Goal: Navigation & Orientation: Find specific page/section

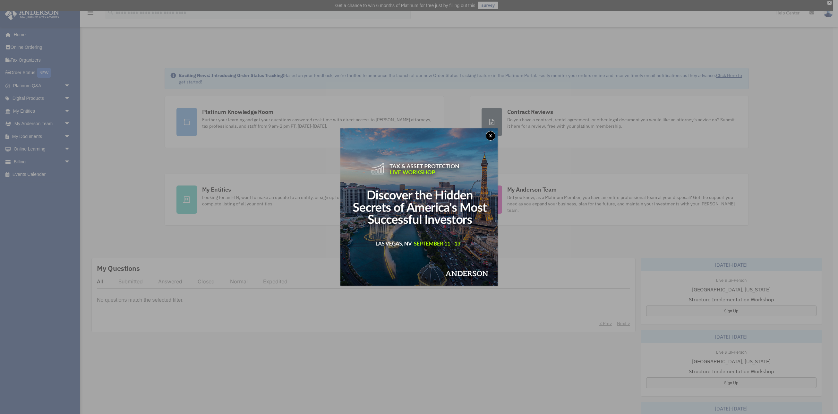
click at [494, 135] on button "x" at bounding box center [490, 136] width 10 height 10
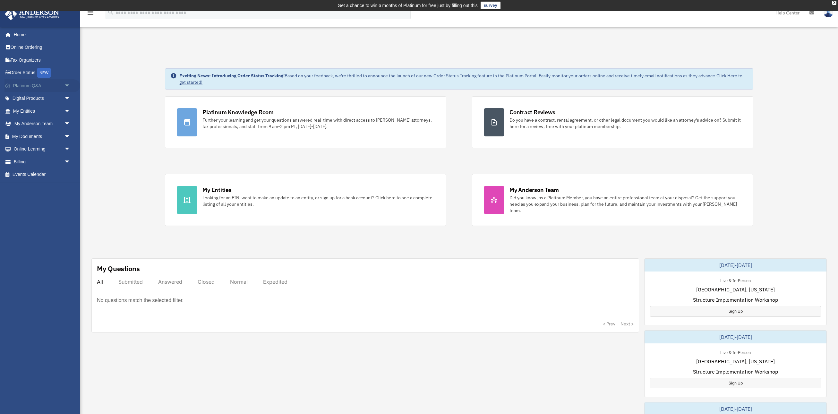
click at [70, 83] on span "arrow_drop_down" at bounding box center [70, 85] width 13 height 13
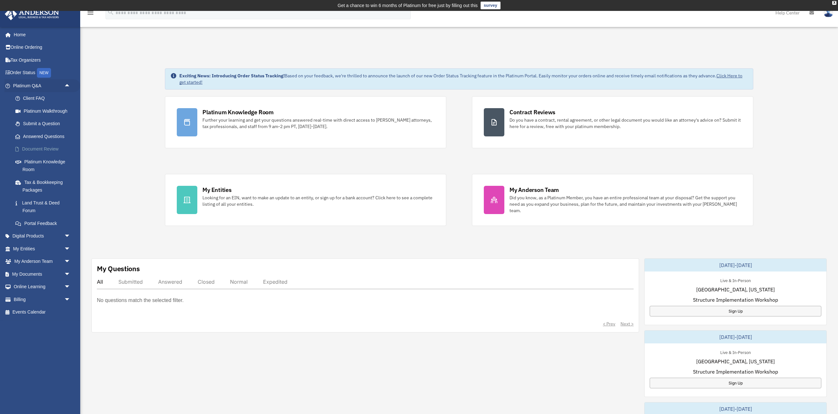
click at [29, 150] on link "Document Review" at bounding box center [44, 149] width 71 height 13
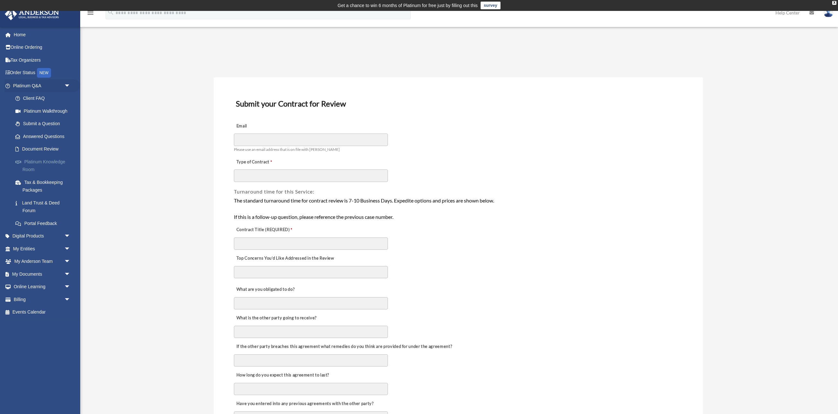
click at [47, 160] on link "Platinum Knowledge Room" at bounding box center [44, 165] width 71 height 21
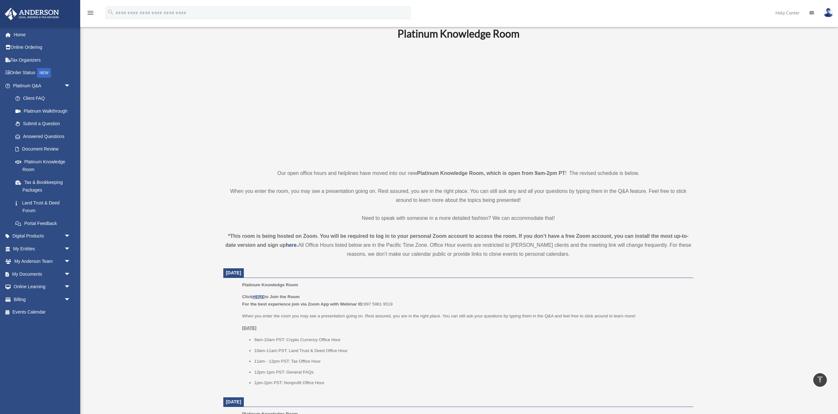
scroll to position [29, 0]
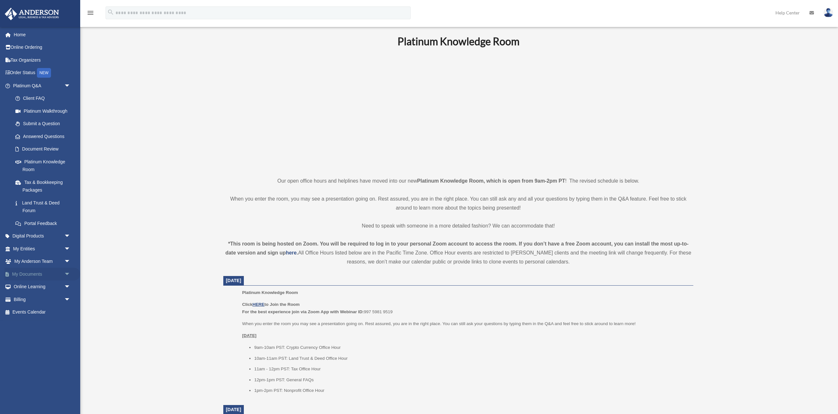
click at [30, 275] on link "My Documents arrow_drop_down" at bounding box center [42, 273] width 76 height 13
click at [67, 273] on span "arrow_drop_down" at bounding box center [70, 273] width 13 height 13
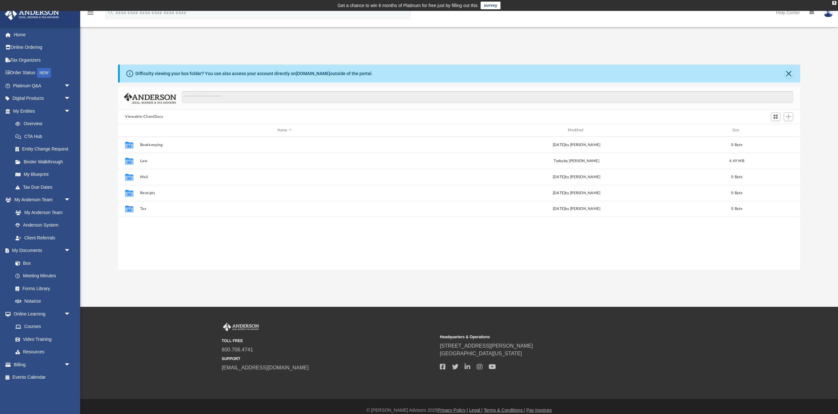
scroll to position [146, 682]
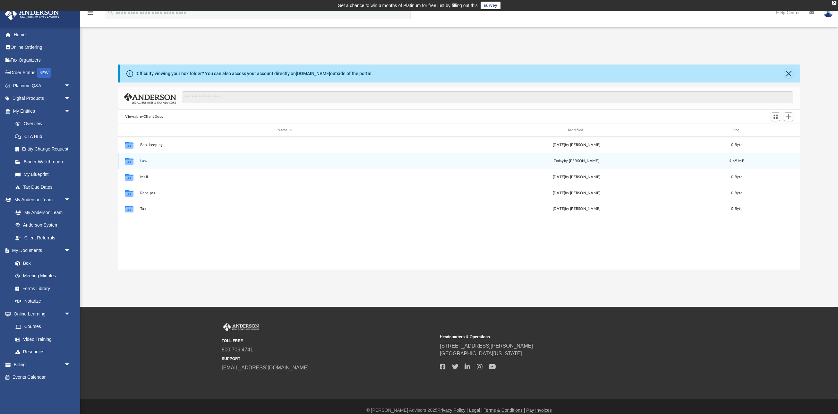
click at [141, 160] on button "Law" at bounding box center [284, 161] width 289 height 4
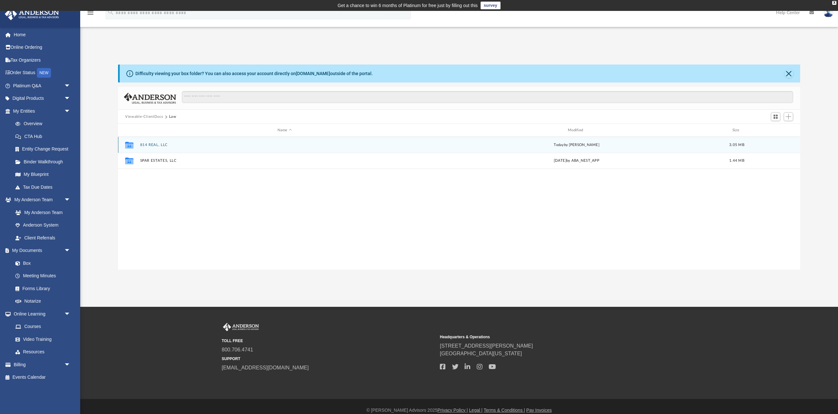
click at [161, 146] on button "814 REAL, LLC" at bounding box center [284, 145] width 289 height 4
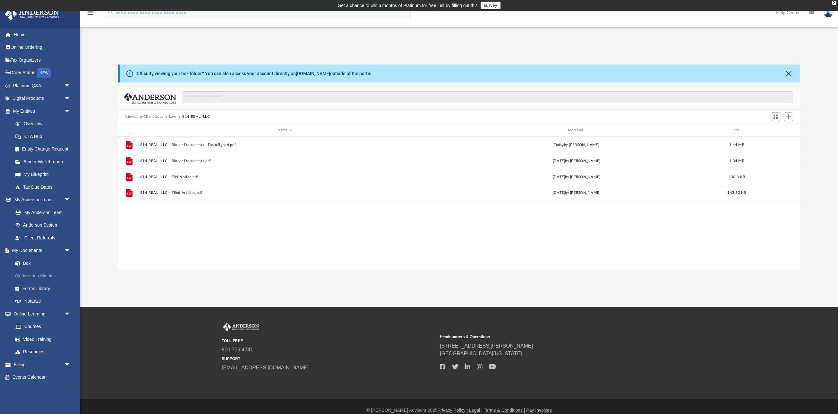
click at [34, 277] on link "Meeting Minutes" at bounding box center [44, 275] width 71 height 13
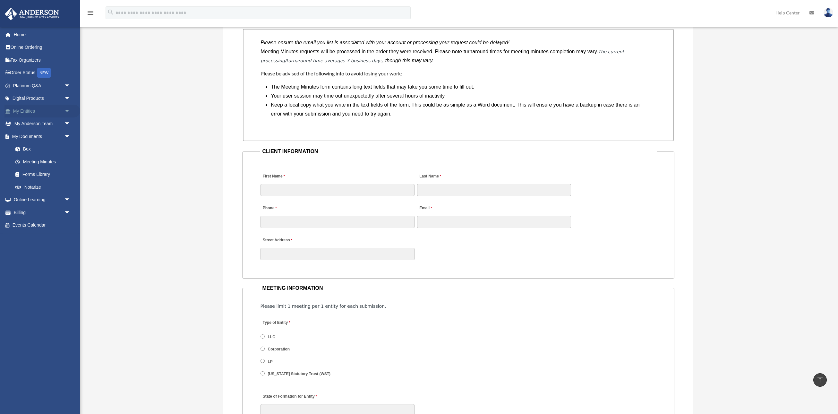
scroll to position [544, 0]
click at [32, 88] on link "Platinum Q&A arrow_drop_down" at bounding box center [42, 85] width 76 height 13
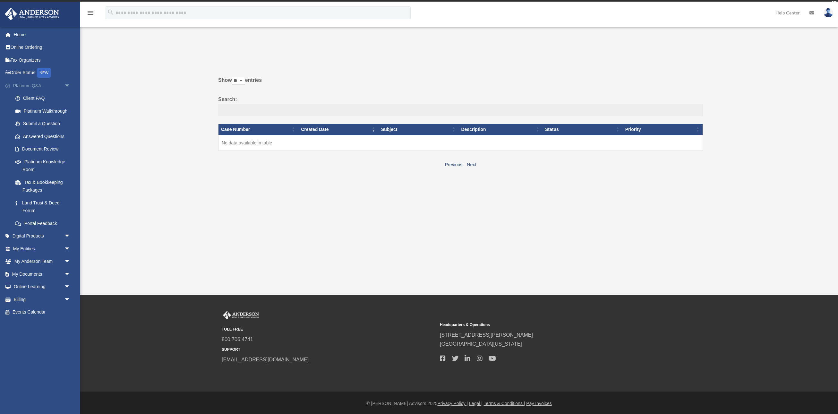
click at [69, 88] on span "arrow_drop_down" at bounding box center [70, 85] width 13 height 13
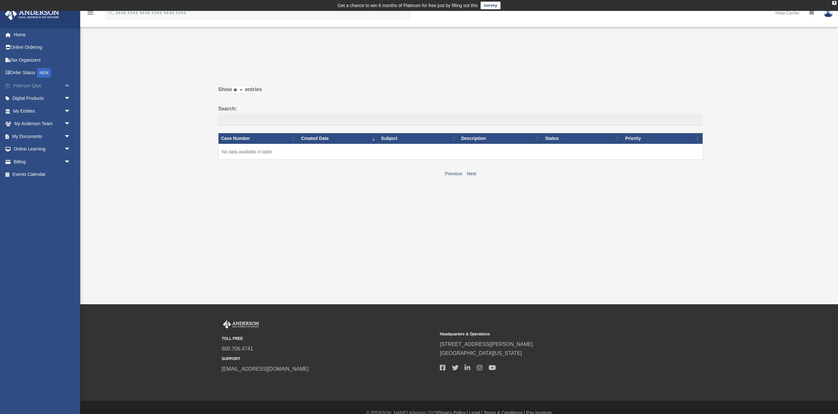
click at [69, 88] on span "arrow_drop_up" at bounding box center [70, 85] width 13 height 13
